Goal: Information Seeking & Learning: Learn about a topic

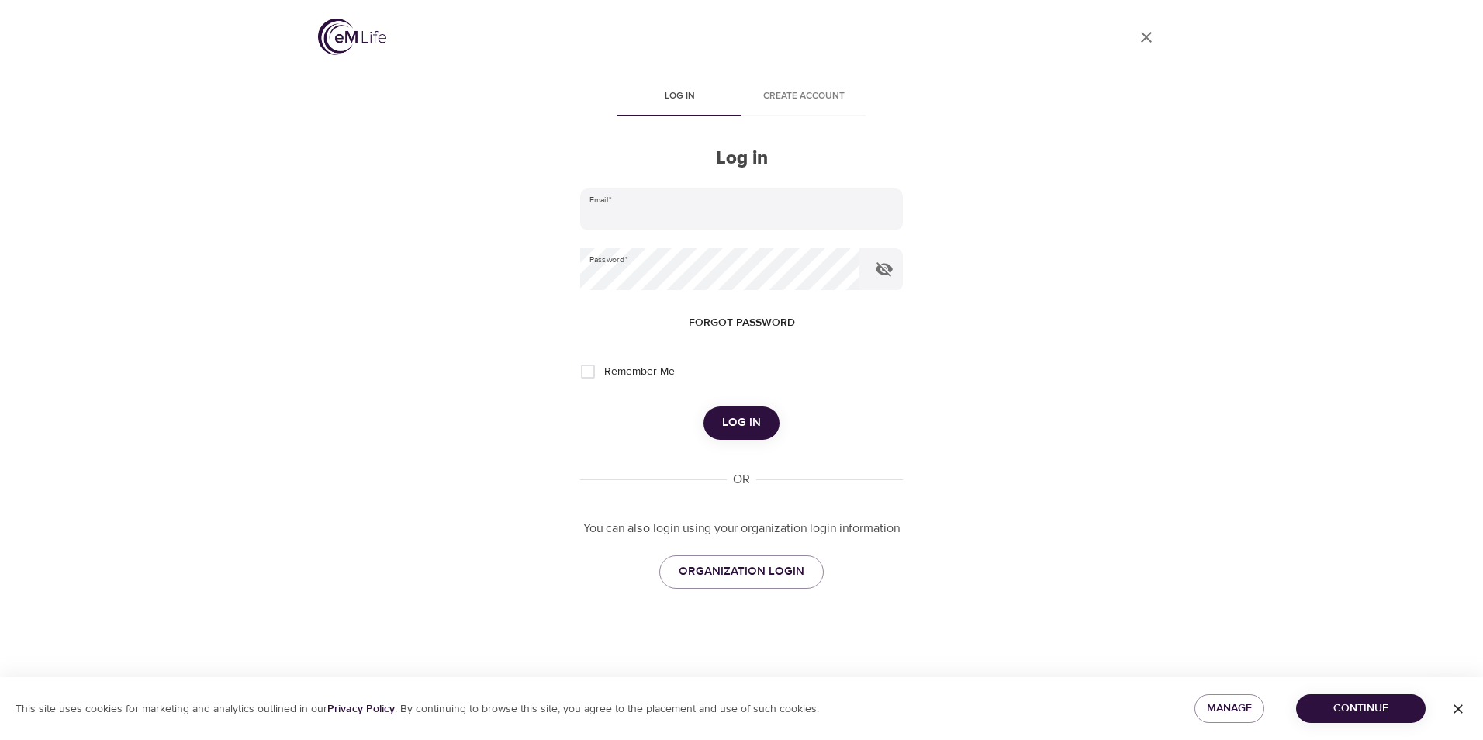
type input "bridgette.robertson@amexgbt.com"
click at [616, 375] on span "Remember Me" at bounding box center [639, 372] width 71 height 16
click at [604, 375] on input "Remember Me" at bounding box center [588, 371] width 33 height 33
checkbox input "true"
click at [738, 434] on button "Log in" at bounding box center [742, 422] width 76 height 33
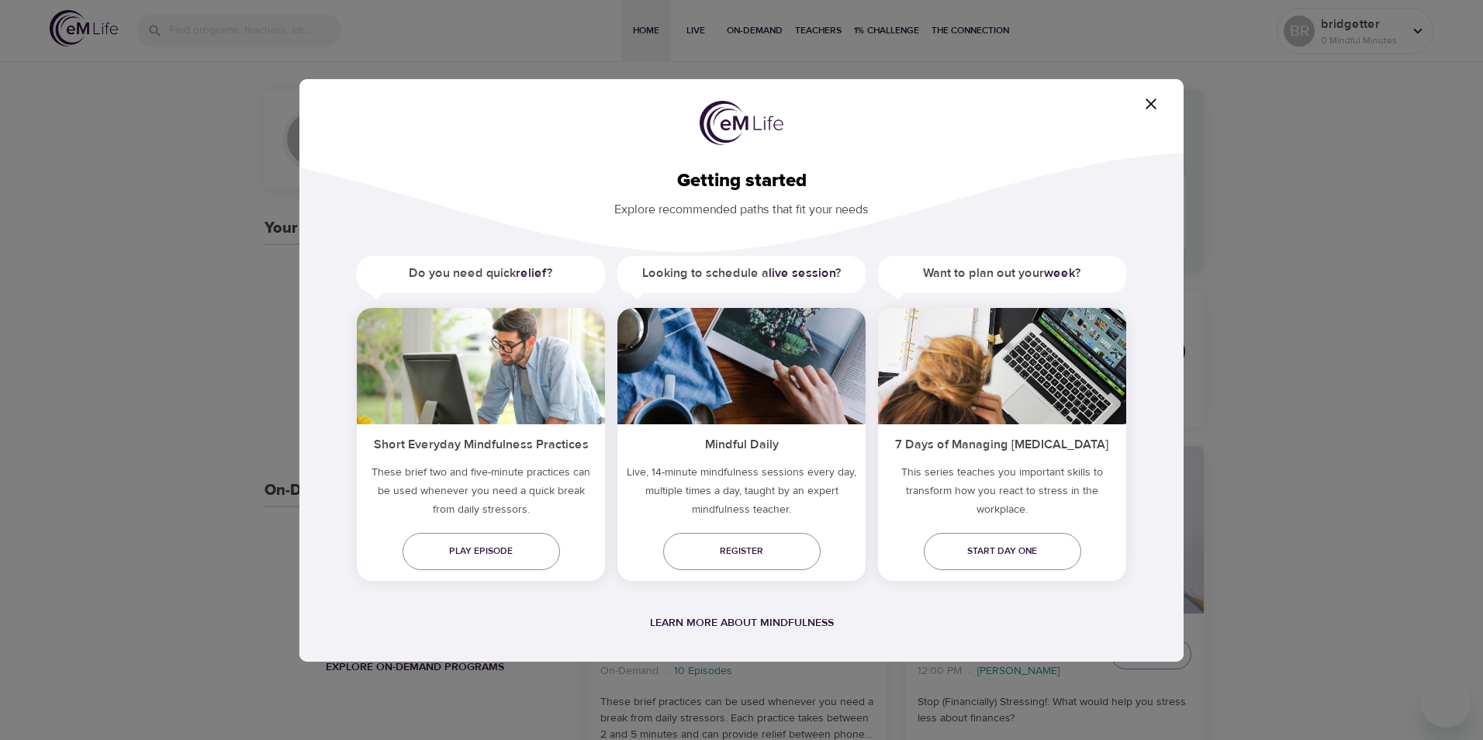
click at [1147, 105] on icon "button" at bounding box center [1151, 104] width 19 height 19
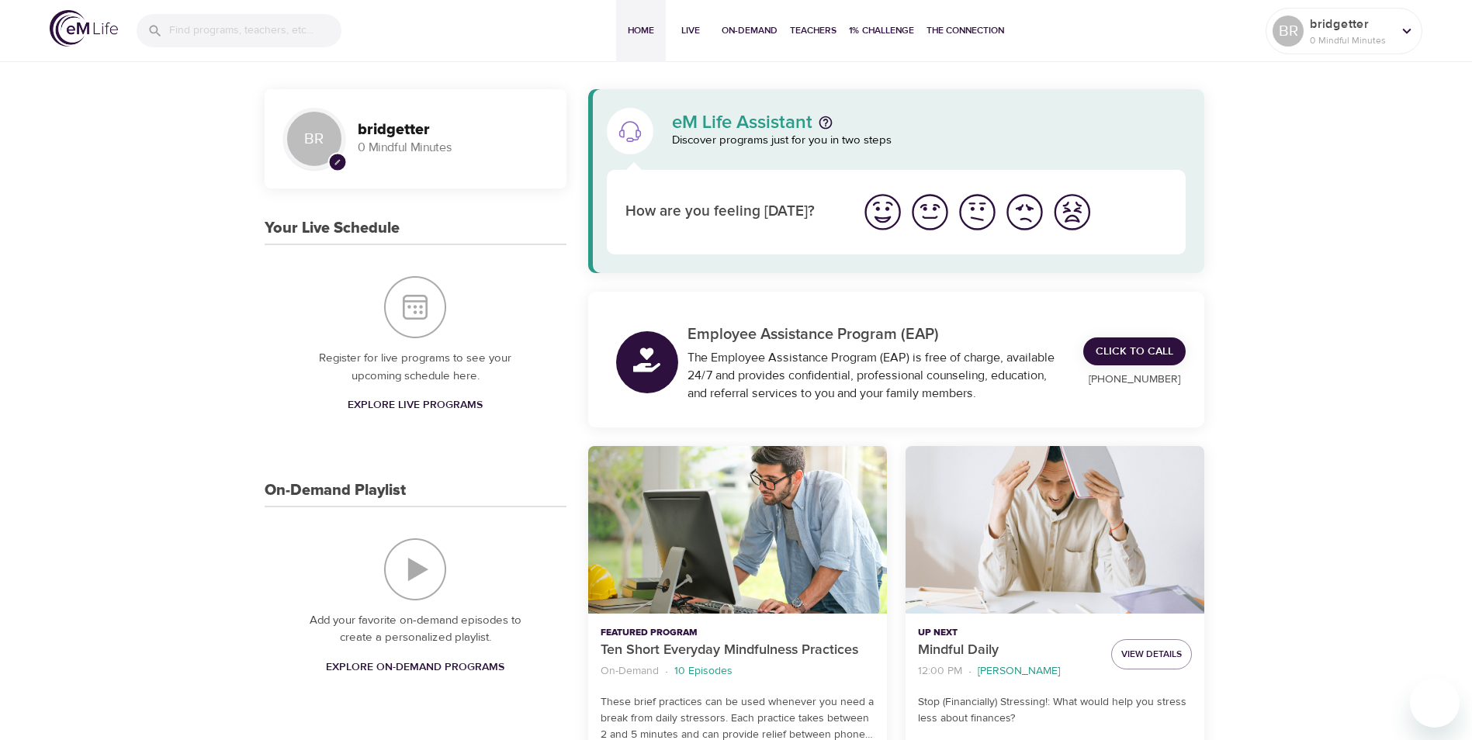
click at [930, 214] on img "I'm feeling good" at bounding box center [929, 212] width 43 height 43
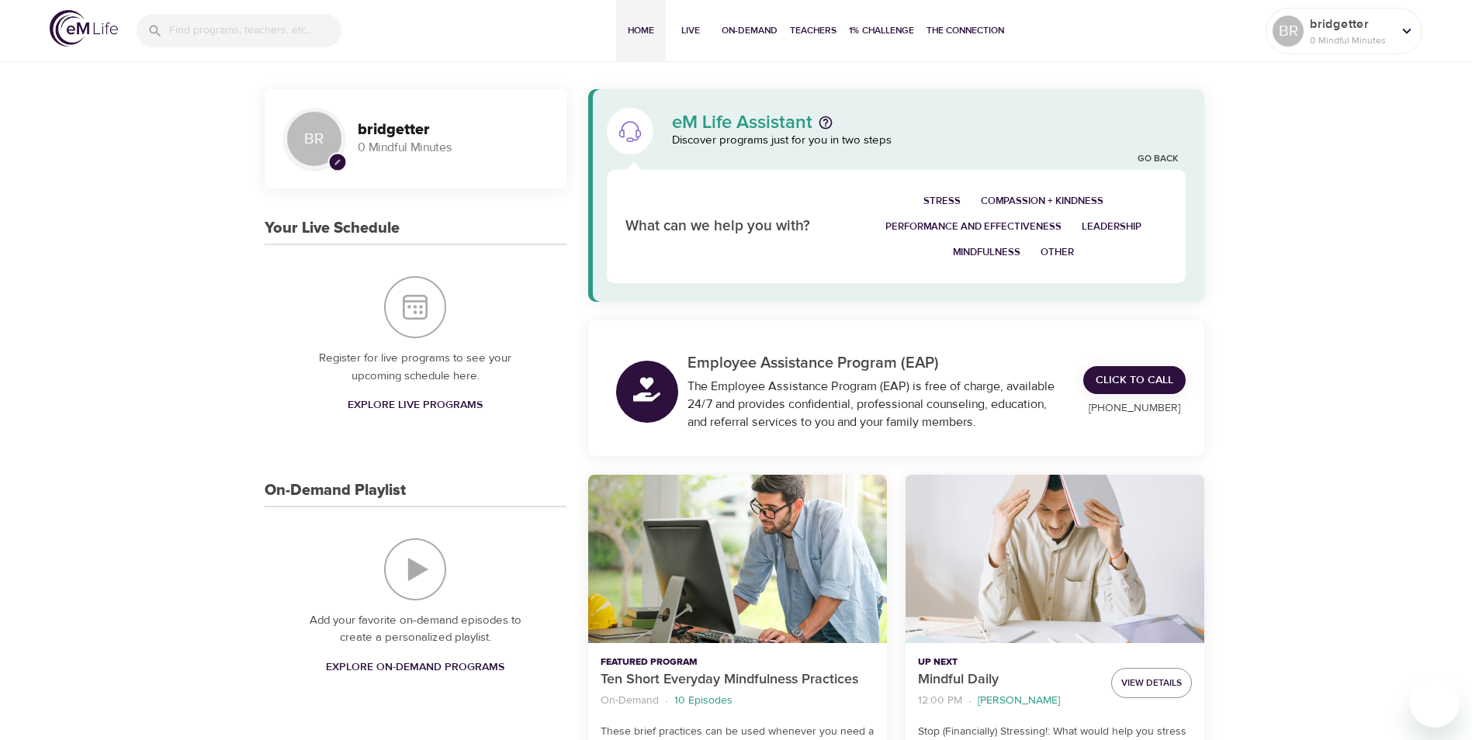
click at [1048, 256] on span "Other" at bounding box center [1056, 253] width 33 height 18
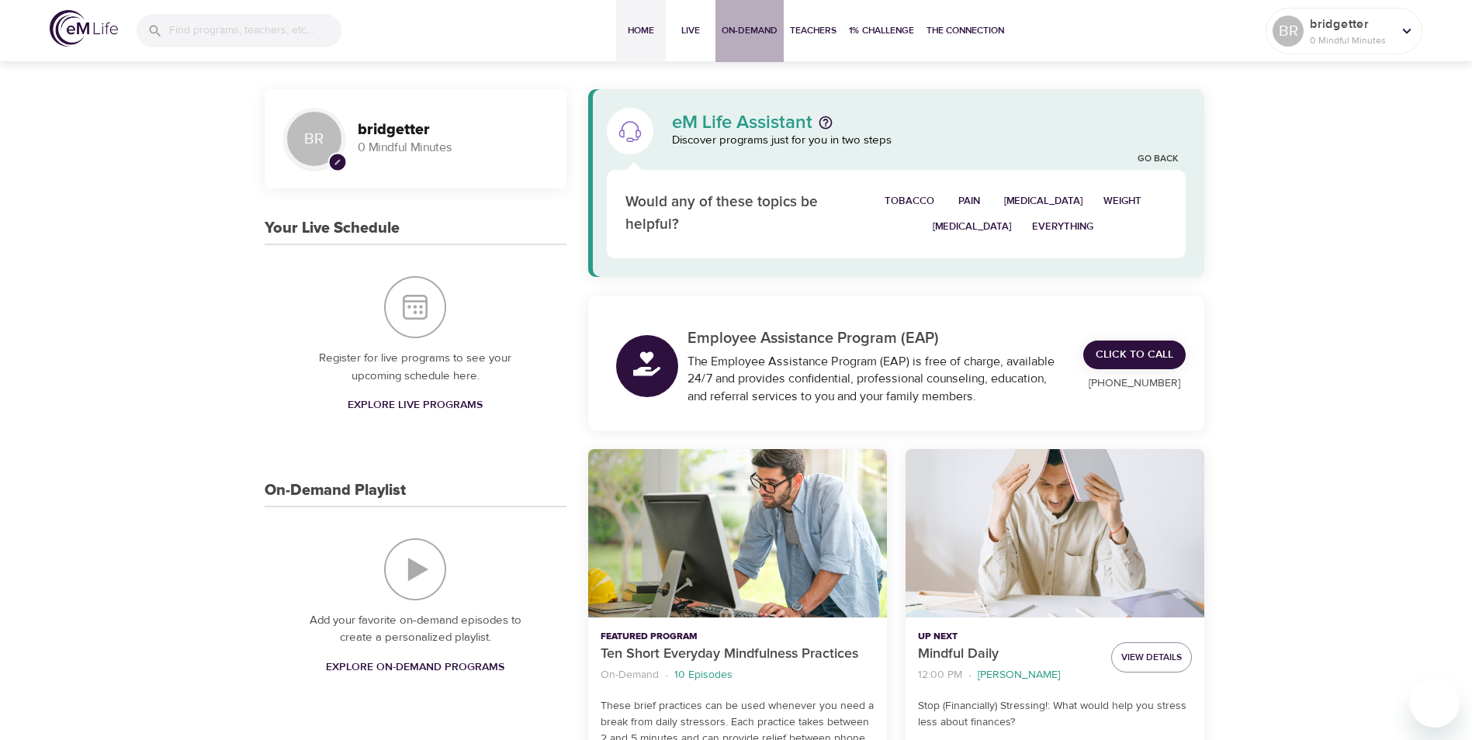
click at [741, 24] on span "On-Demand" at bounding box center [749, 30] width 56 height 16
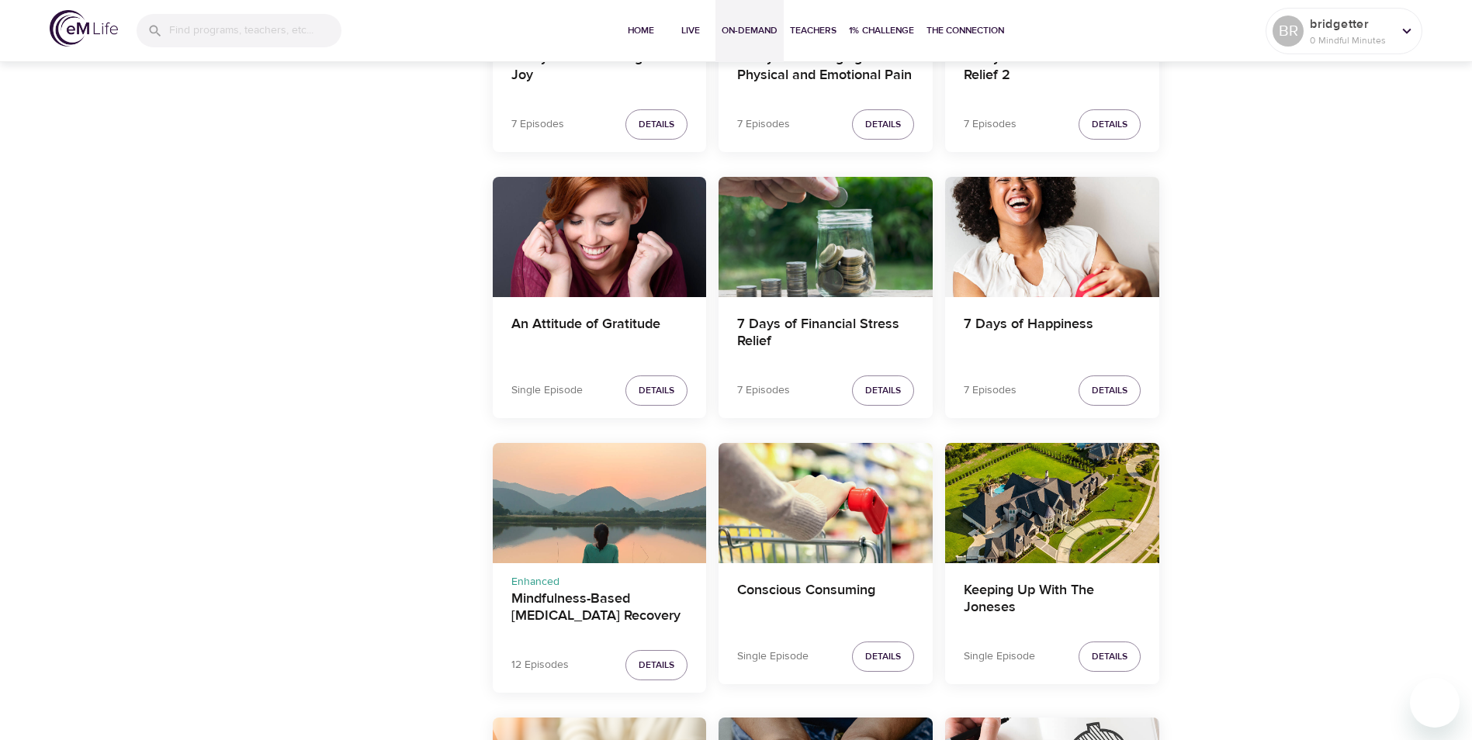
scroll to position [931, 0]
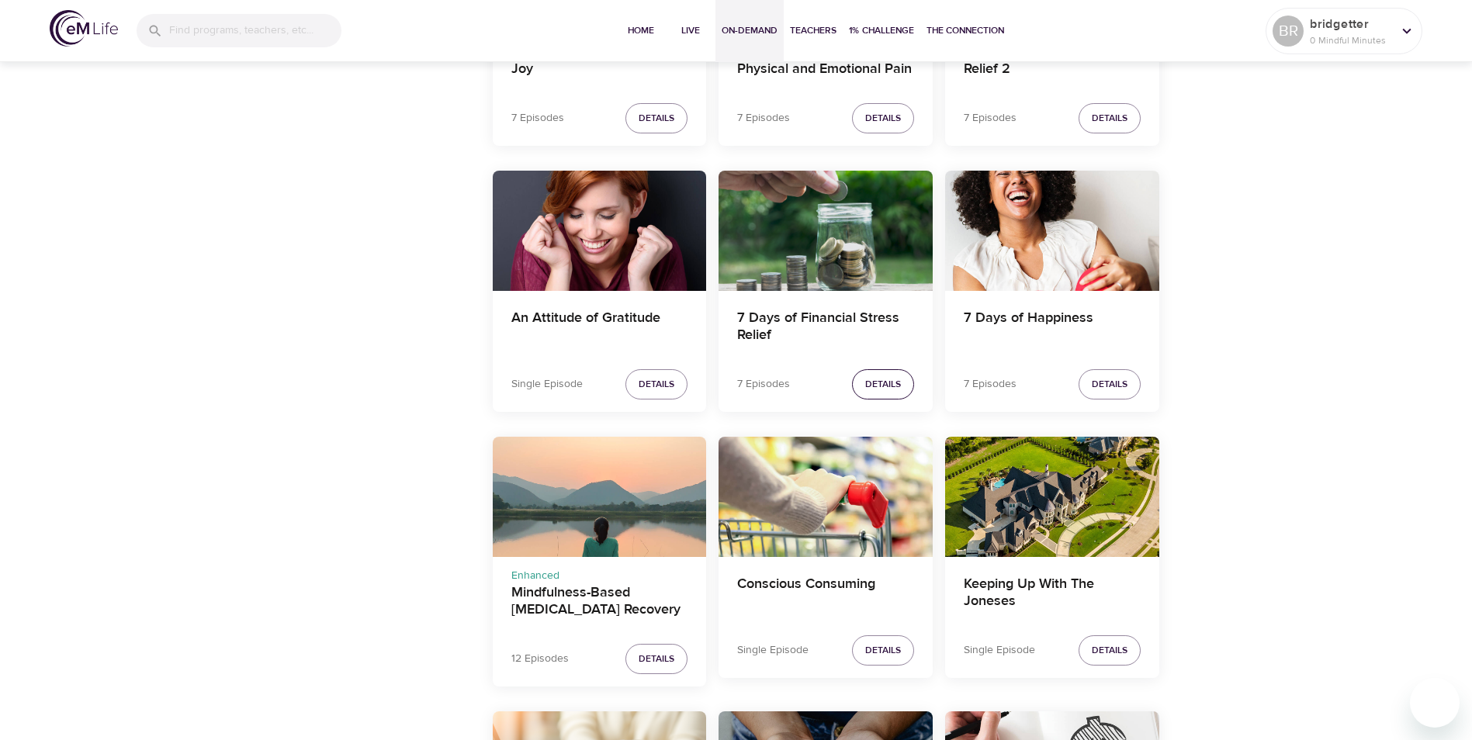
click at [891, 381] on span "Details" at bounding box center [883, 384] width 36 height 16
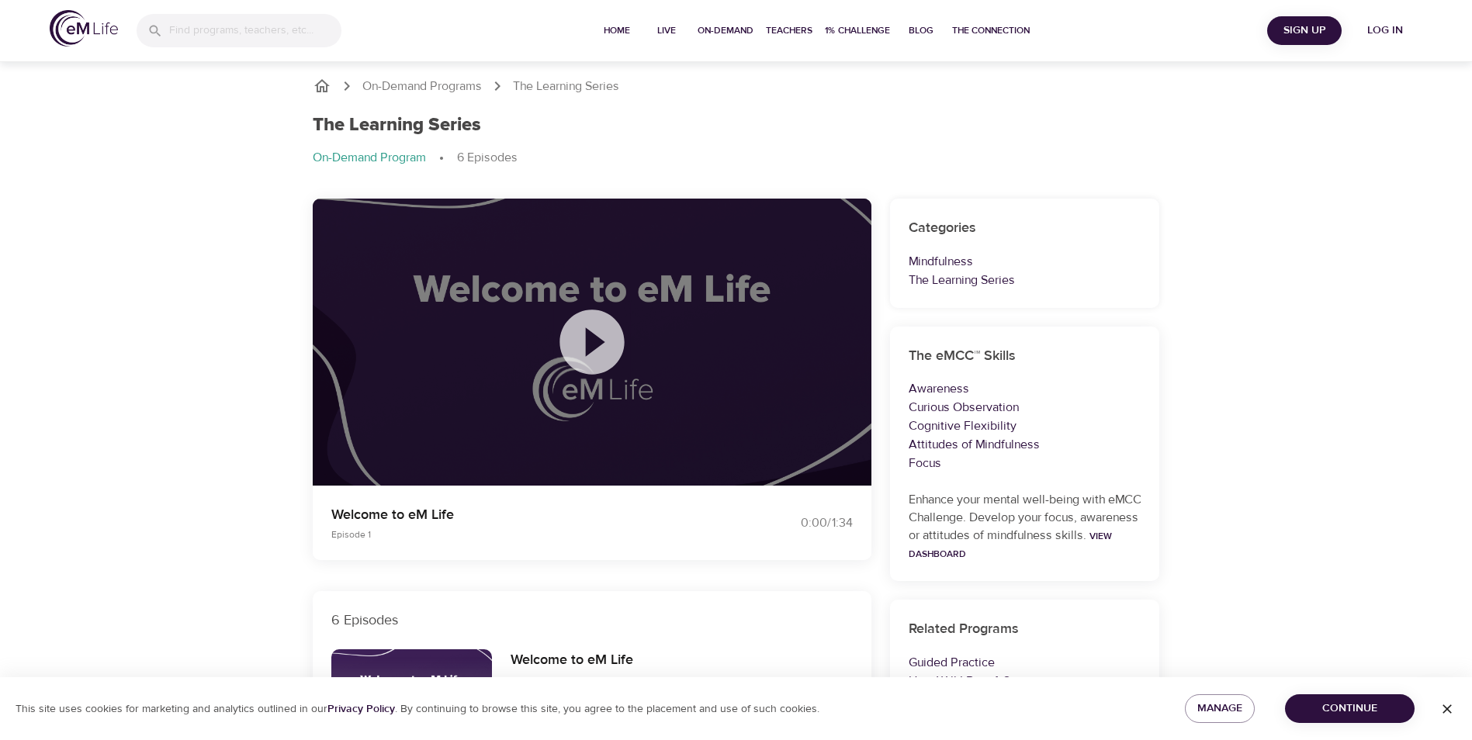
scroll to position [621, 0]
